Goal: Task Accomplishment & Management: Use online tool/utility

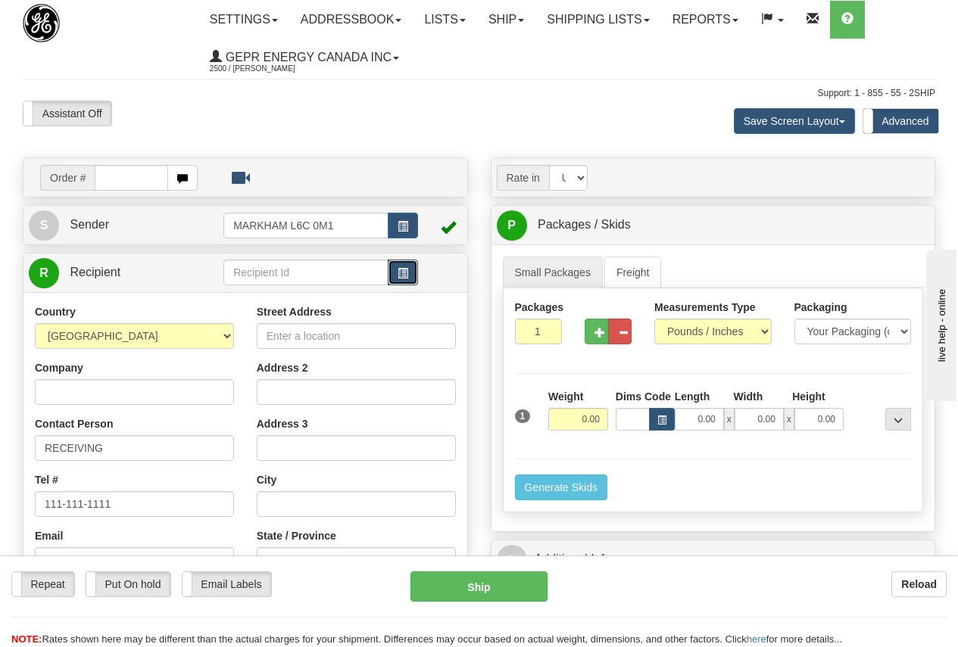
click at [405, 271] on span "button" at bounding box center [402, 274] width 11 height 10
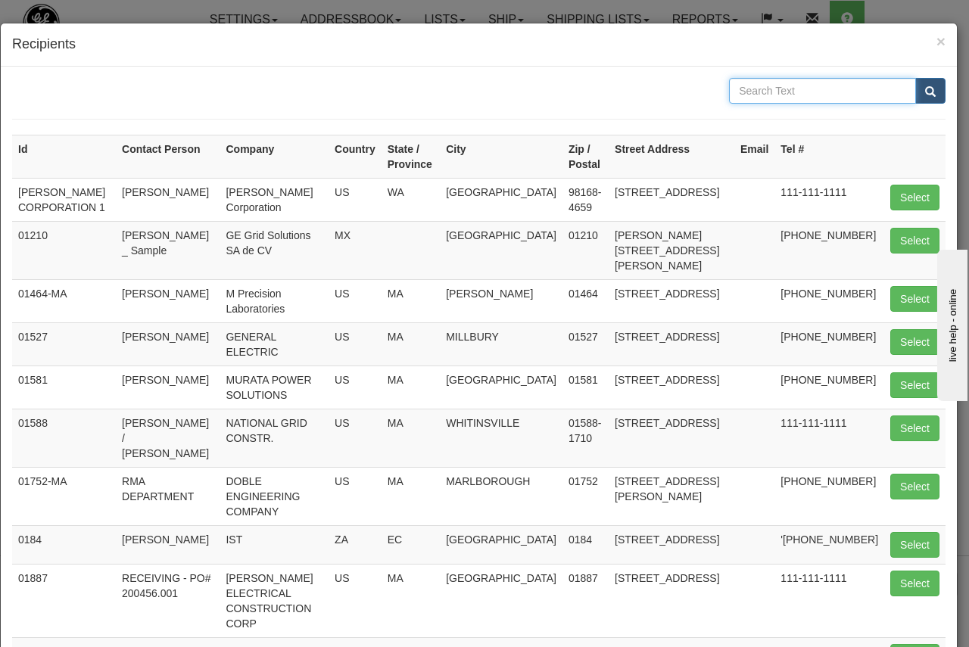
click at [759, 92] on input "text" at bounding box center [822, 91] width 187 height 26
type input "[GEOGRAPHIC_DATA]"
click at [925, 87] on span "submit" at bounding box center [930, 92] width 11 height 10
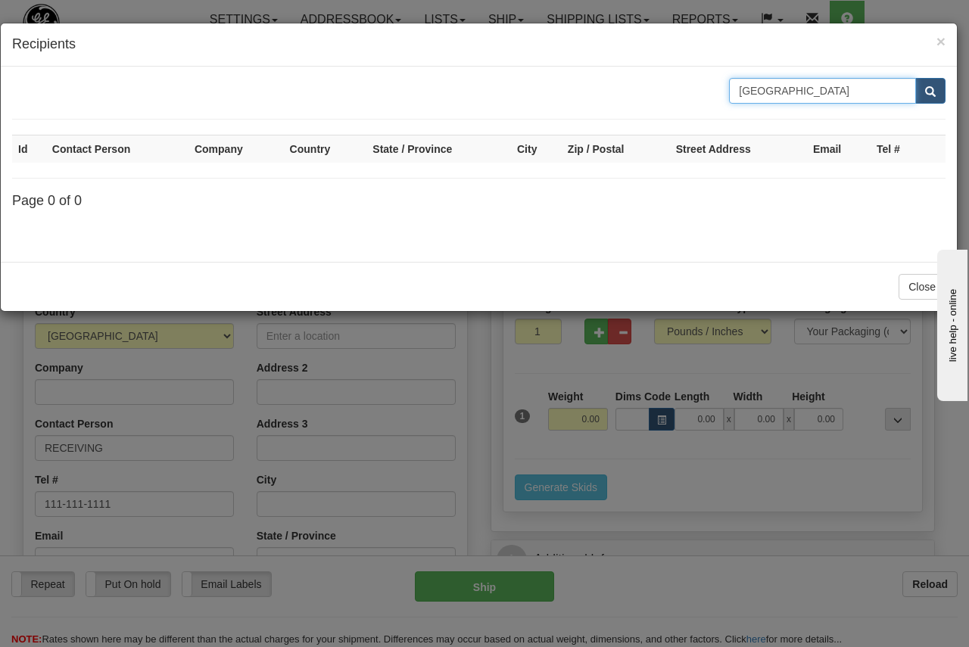
drag, startPoint x: 836, startPoint y: 89, endPoint x: 685, endPoint y: 100, distance: 151.1
click at [686, 101] on div "[GEOGRAPHIC_DATA]" at bounding box center [479, 91] width 956 height 26
type input "[GEOGRAPHIC_DATA]"
click at [915, 78] on button "submit" at bounding box center [930, 91] width 30 height 26
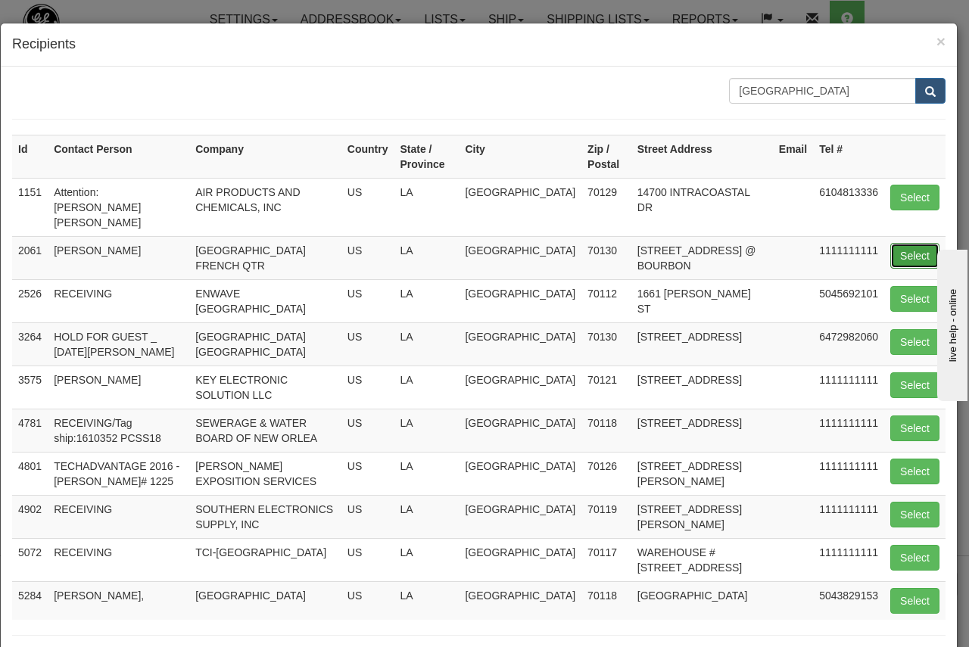
click at [905, 243] on button "Select" at bounding box center [914, 256] width 49 height 26
type input "2061"
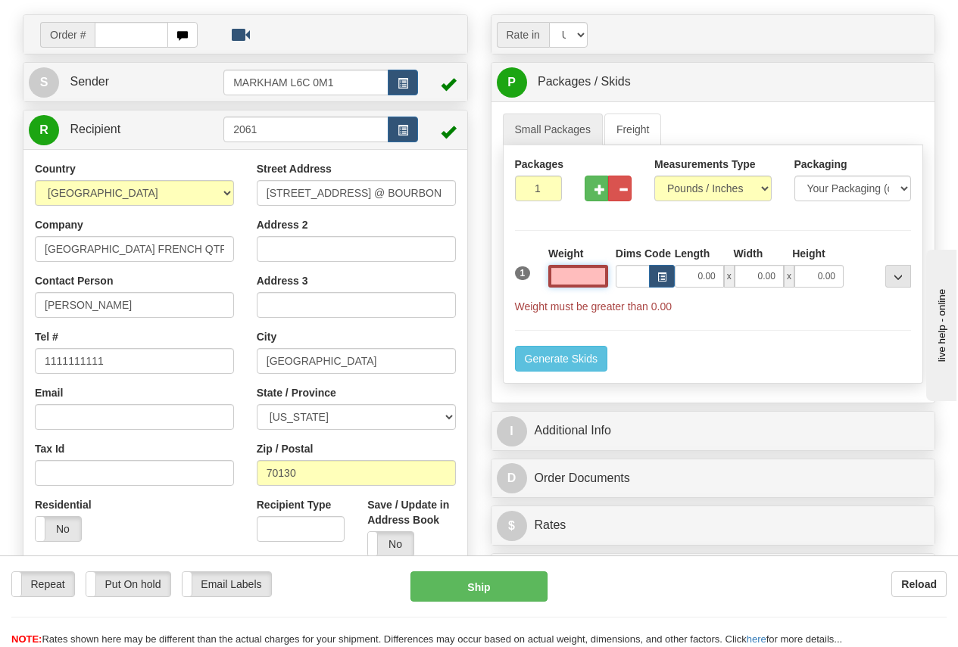
scroll to position [227, 0]
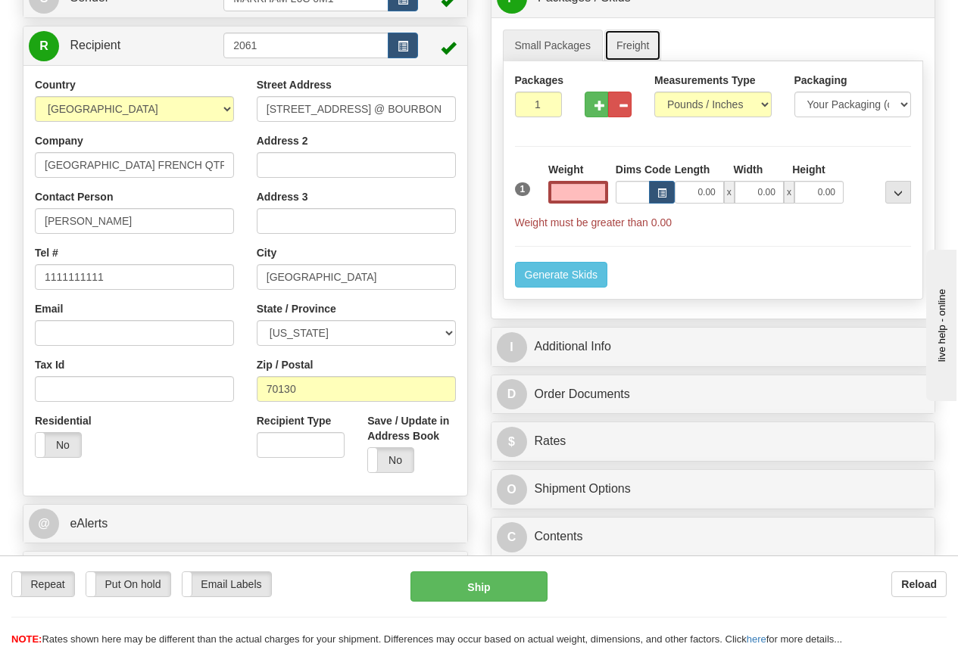
type input "0.00"
click at [645, 43] on link "Freight" at bounding box center [633, 46] width 58 height 32
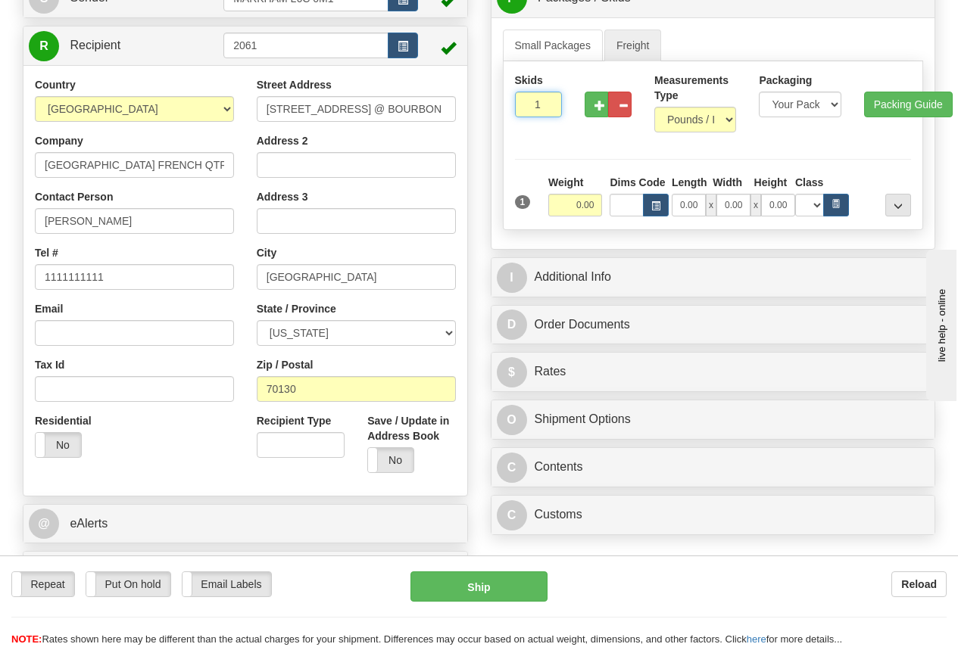
click at [522, 101] on input "1" at bounding box center [538, 105] width 47 height 26
click at [572, 201] on input "0.00" at bounding box center [575, 205] width 55 height 23
type input "0.00"
drag, startPoint x: 522, startPoint y: 103, endPoint x: 654, endPoint y: 89, distance: 133.2
click at [525, 101] on input "1" at bounding box center [538, 105] width 47 height 26
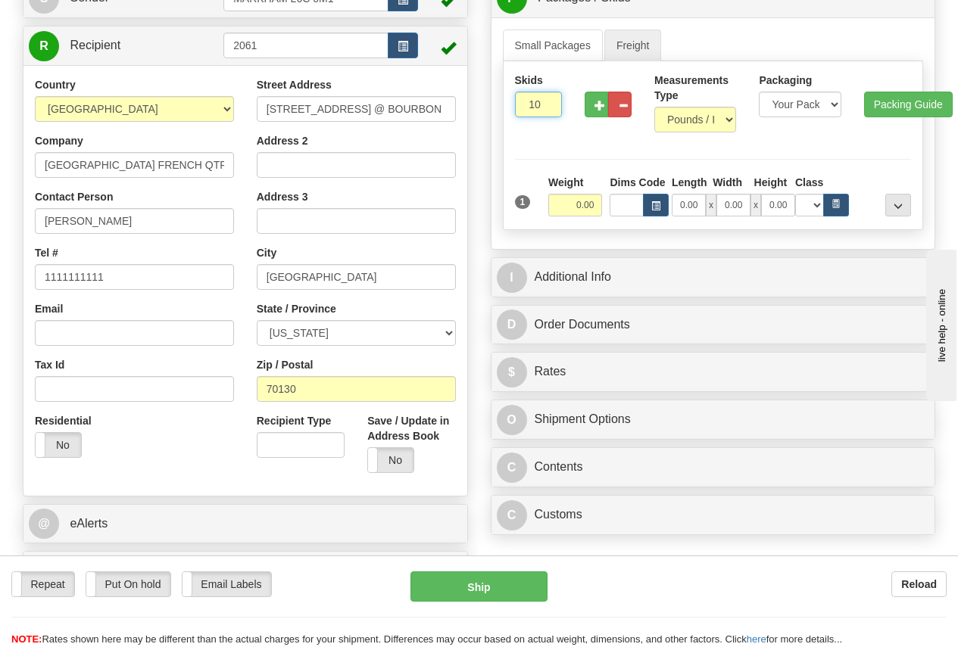
type input "10"
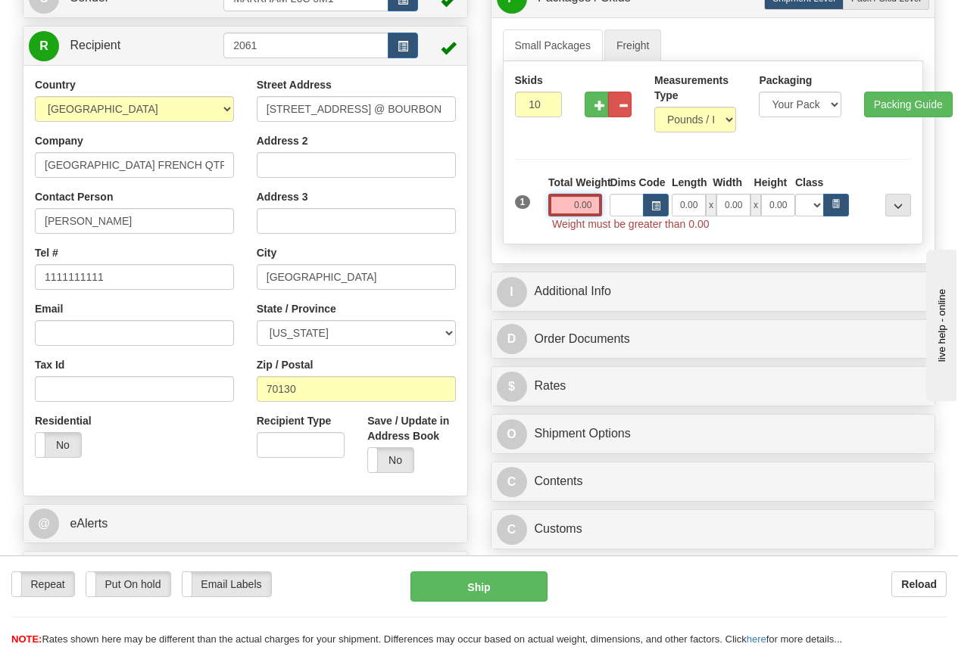
click at [566, 204] on input "0.00" at bounding box center [575, 205] width 55 height 23
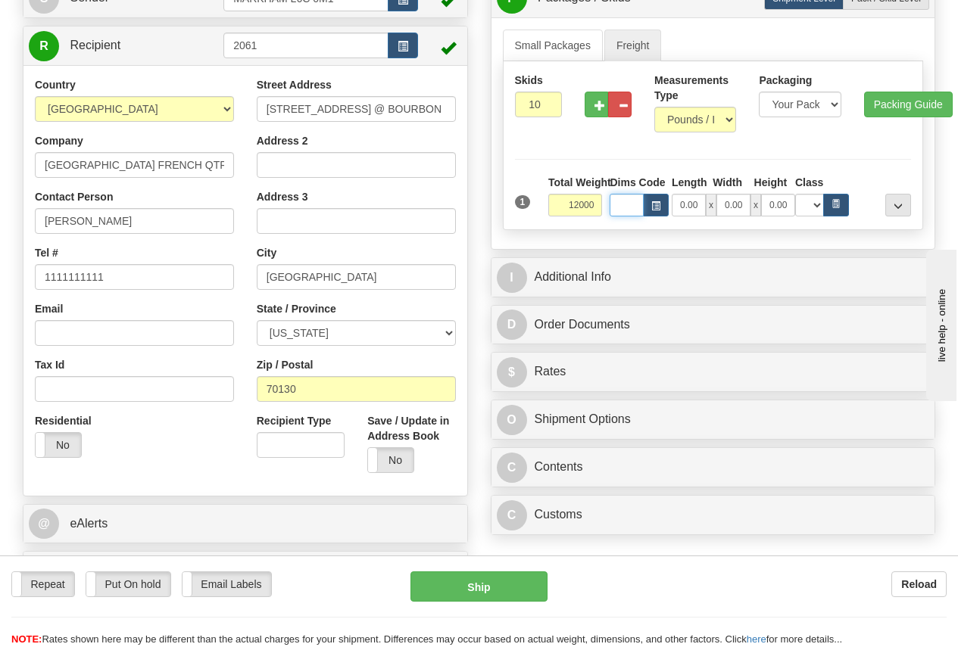
type input "12000.00"
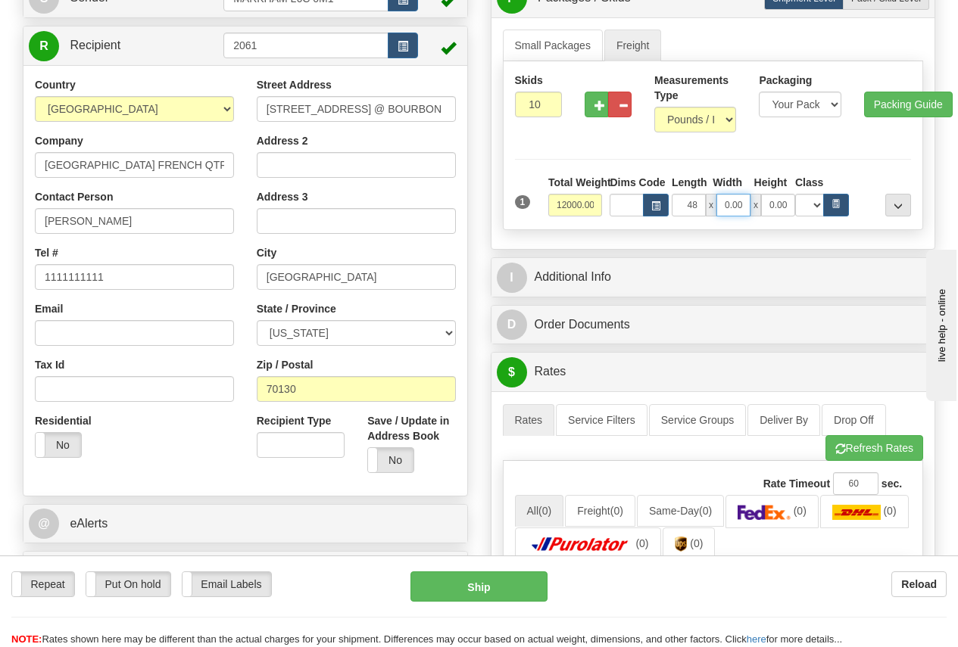
type input "48.00"
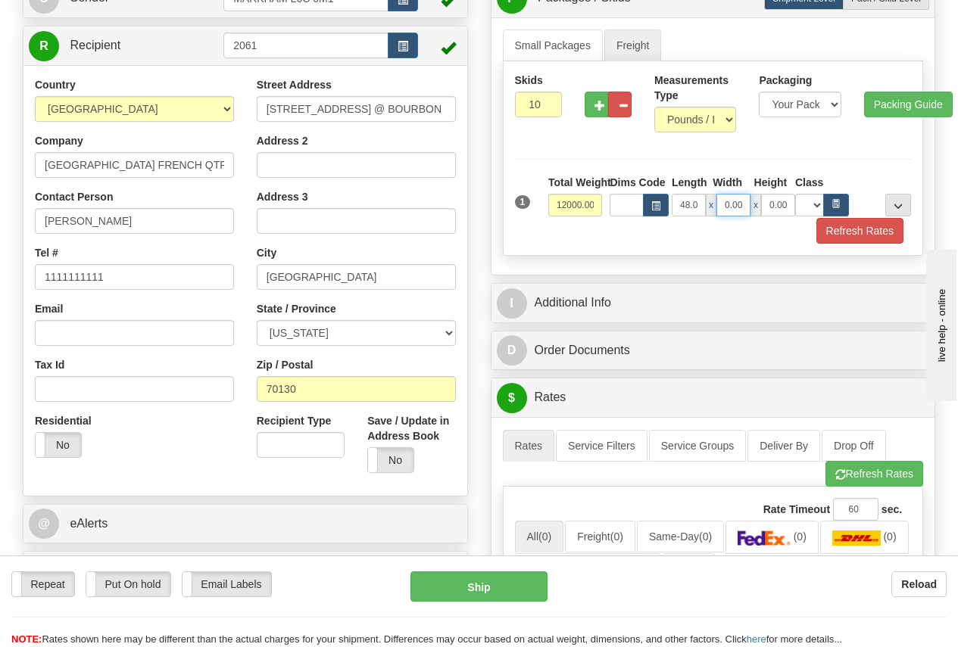
type input "9"
type input "44.00"
type input "90.00"
click at [871, 229] on button "Refresh Rates" at bounding box center [859, 231] width 87 height 26
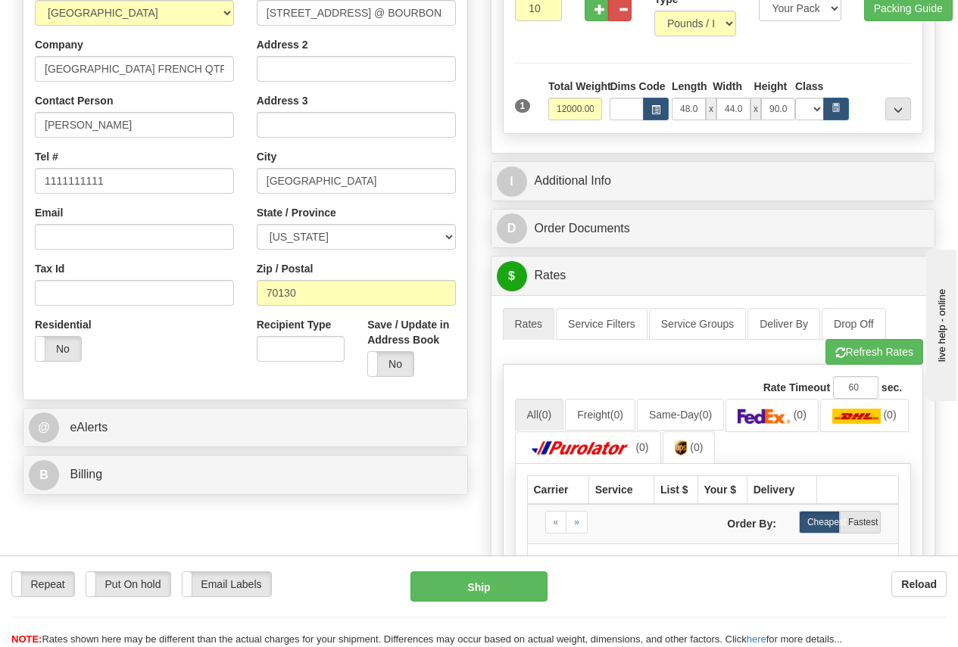
scroll to position [454, 0]
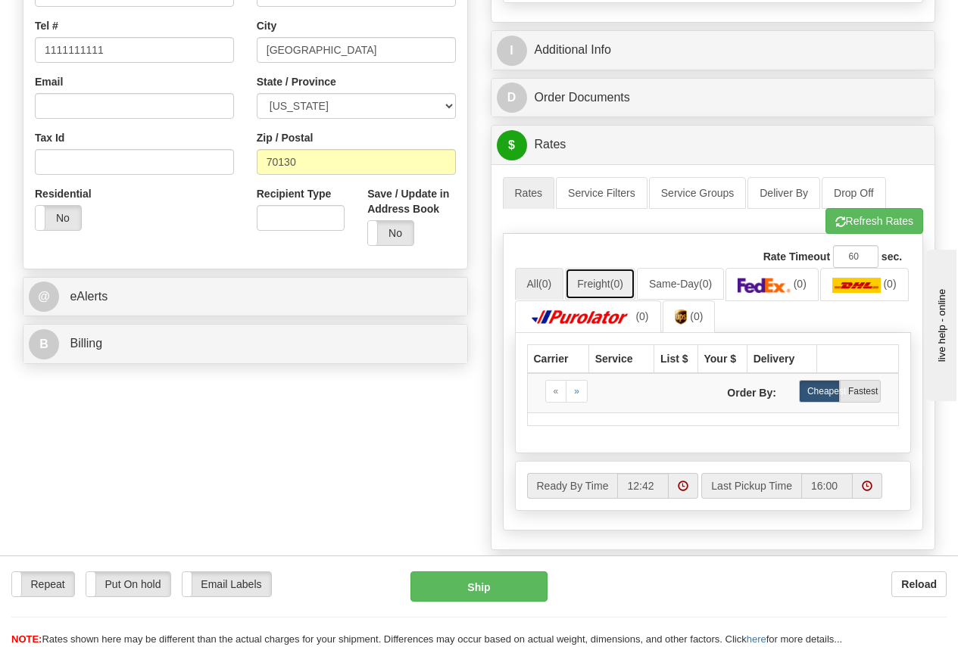
click at [610, 286] on link "Freight (0)" at bounding box center [600, 284] width 70 height 32
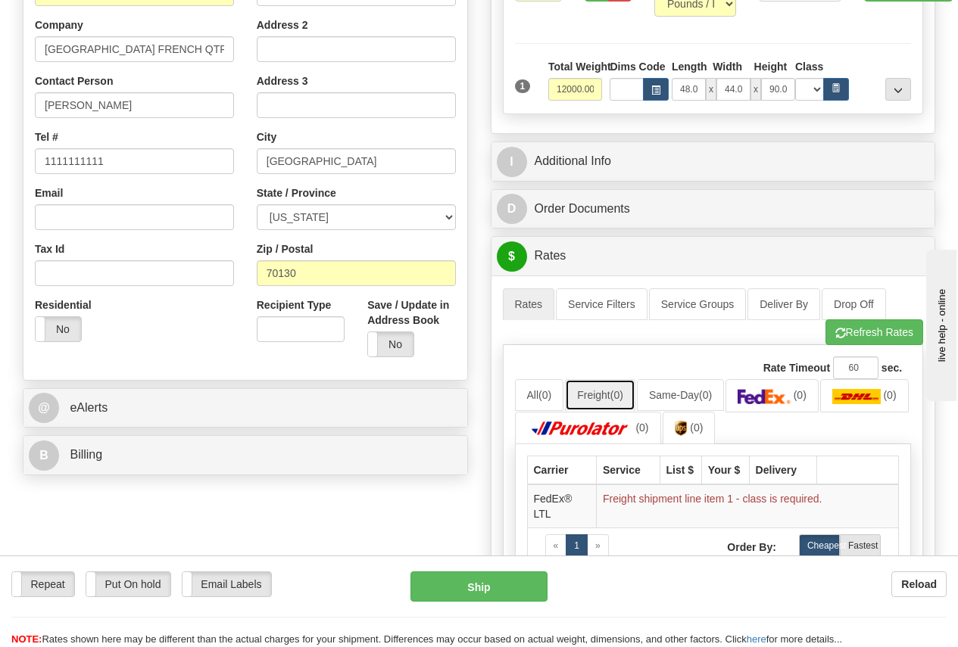
scroll to position [227, 0]
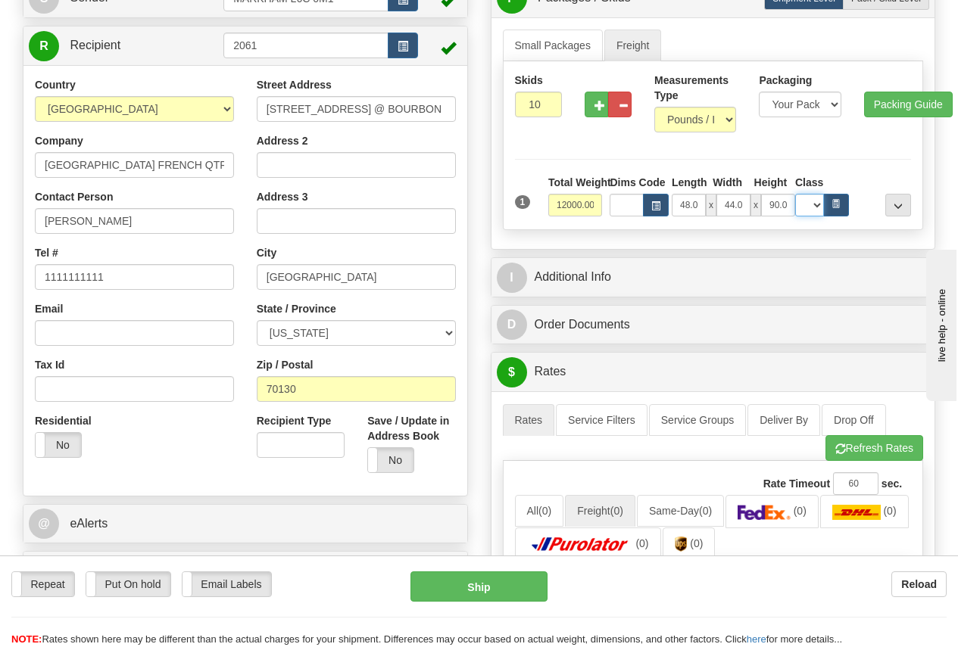
click at [818, 207] on select "N/A 50.0 55.0 60.0 65.0 70.0 85.0 92.5 100.0 125.0 175.0 250.0 300.0 400.0" at bounding box center [809, 205] width 29 height 23
select select "70.0"
click at [795, 194] on select "N/A 50.0 55.0 60.0 65.0 70.0 85.0 92.5 100.0 125.0 175.0 250.0 300.0 400.0" at bounding box center [809, 205] width 29 height 23
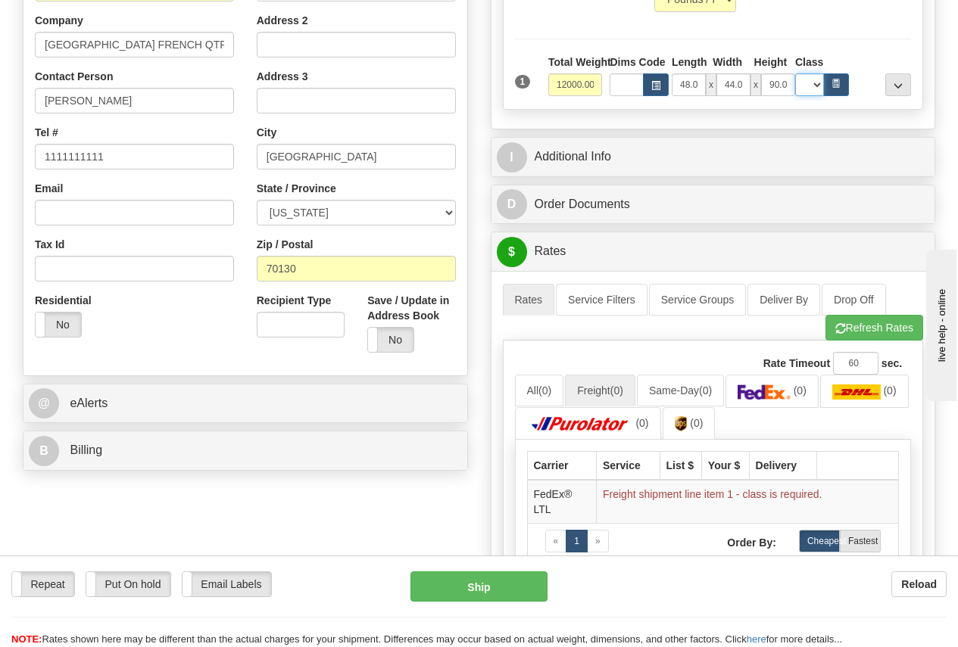
scroll to position [379, 0]
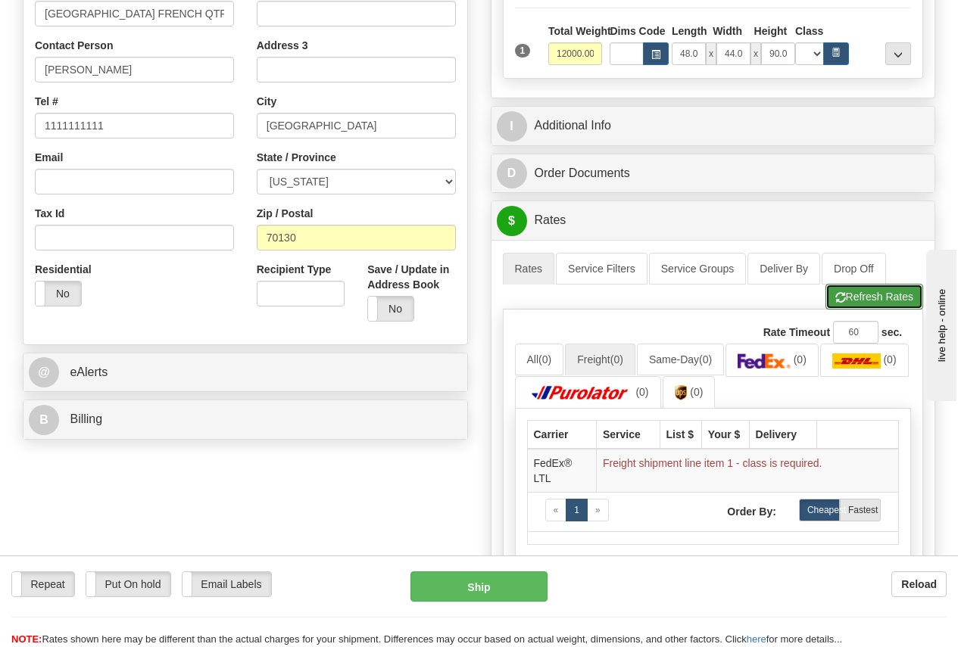
click at [868, 294] on button "Refresh Rates" at bounding box center [874, 297] width 98 height 26
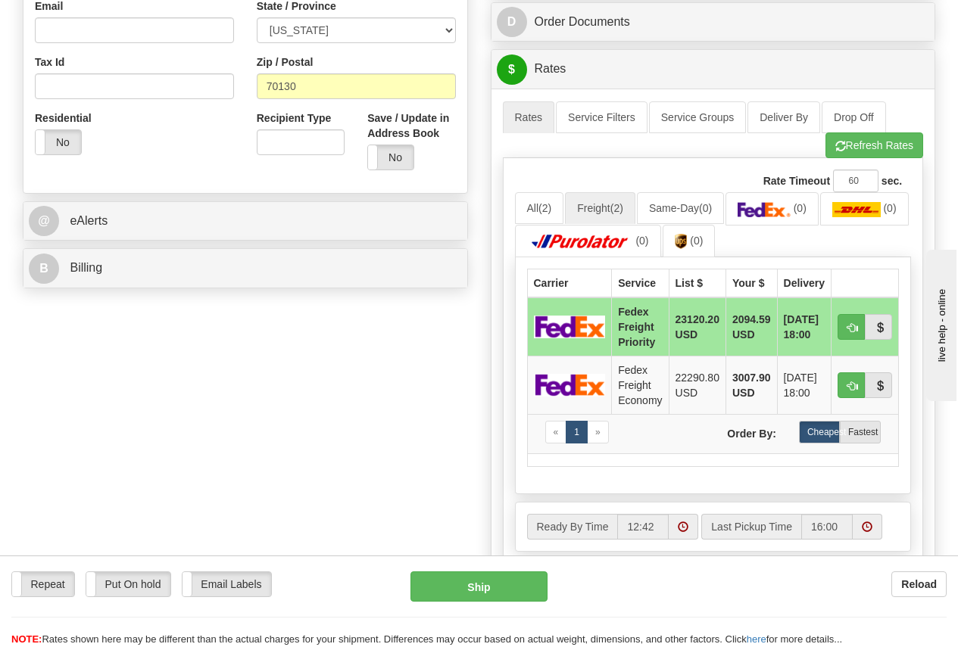
scroll to position [151, 0]
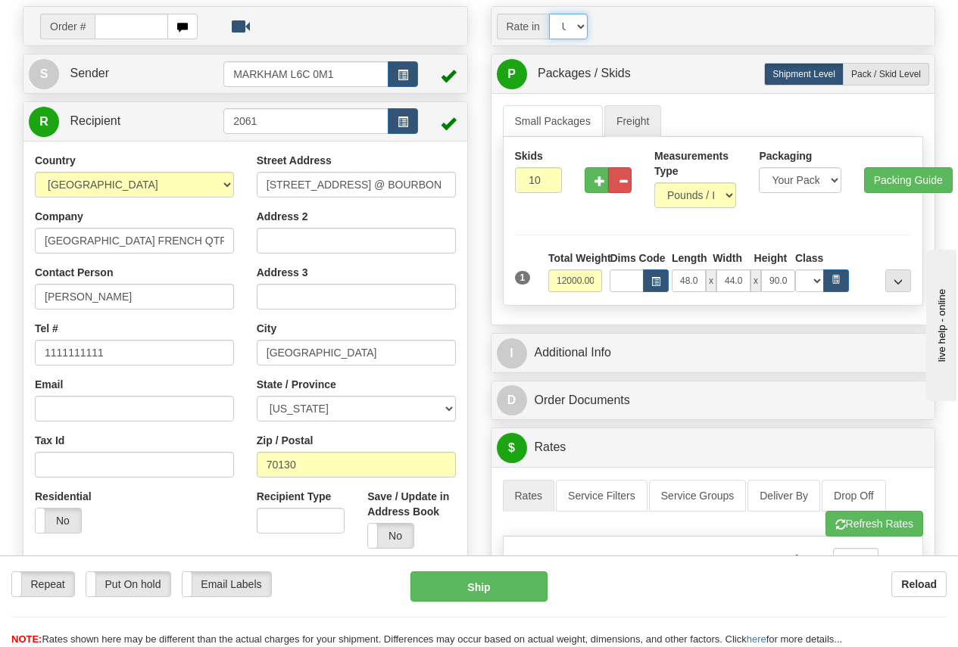
click at [581, 25] on select "Account Currency ARN AWG AUD AUS BHD BBD BFR BMD BRC BRL GBP UKL BND BGN CAD CH…" at bounding box center [568, 27] width 39 height 26
select select "CAD"
click at [549, 14] on select "Account Currency ARN AWG AUD AUS BHD BBD BFR BMD BRC BRL GBP UKL BND BGN CAD CH…" at bounding box center [568, 27] width 39 height 26
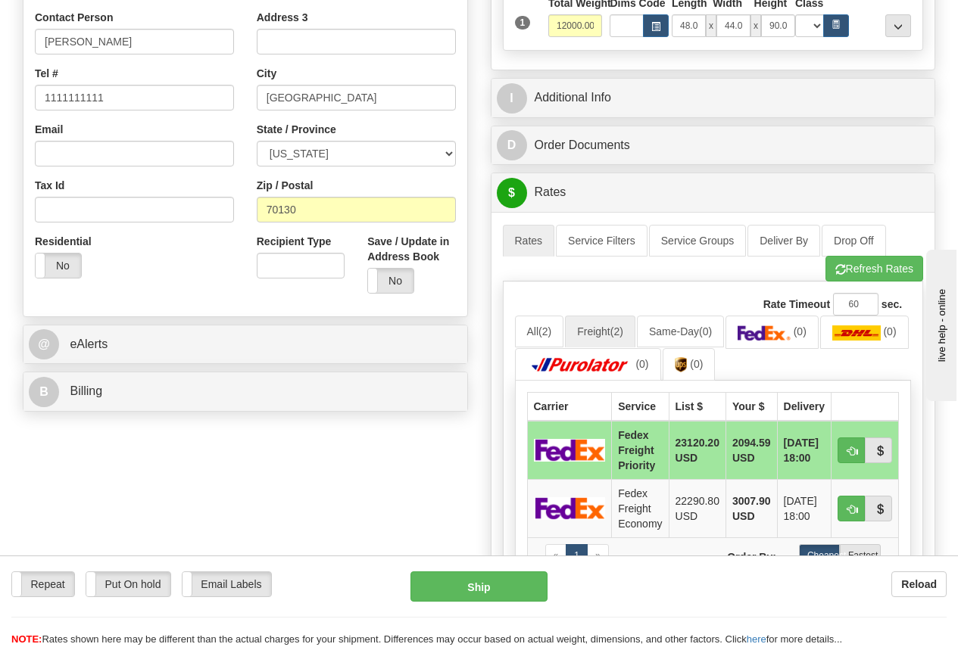
scroll to position [454, 0]
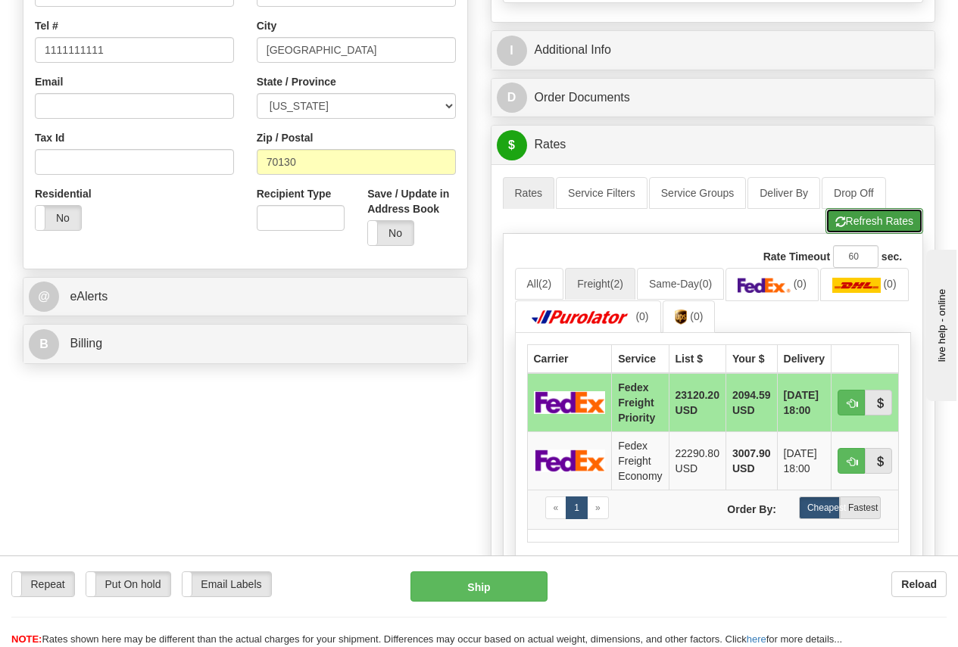
click at [887, 224] on button "Refresh Rates" at bounding box center [874, 221] width 98 height 26
